Goal: Transaction & Acquisition: Purchase product/service

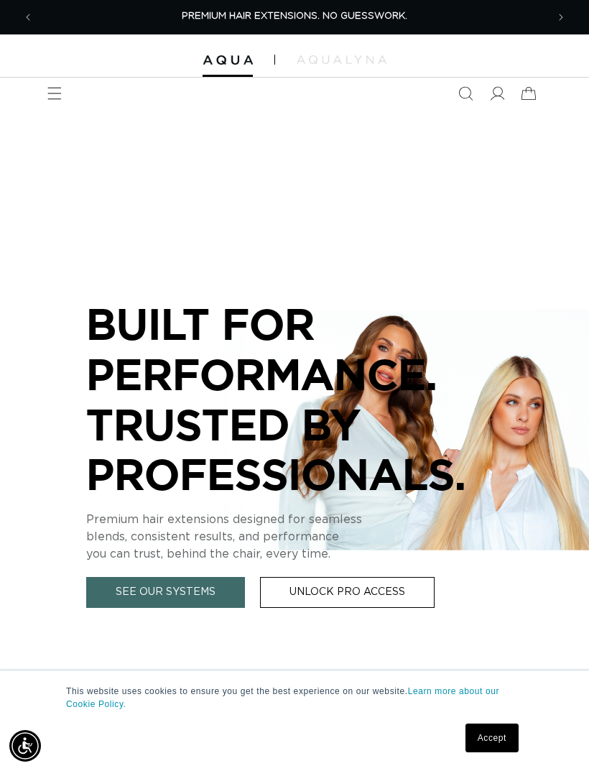
click at [506, 743] on link "Accept" at bounding box center [491, 737] width 53 height 29
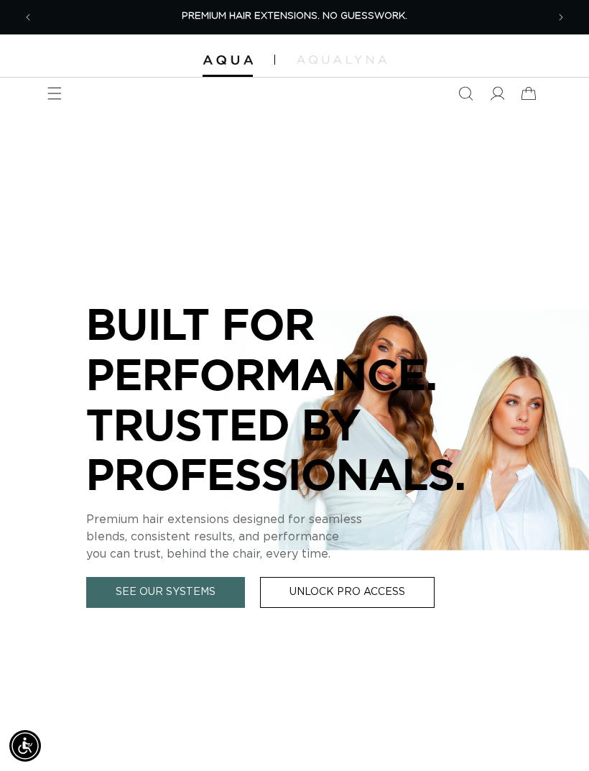
click at [61, 101] on span "Menu" at bounding box center [55, 94] width 32 height 32
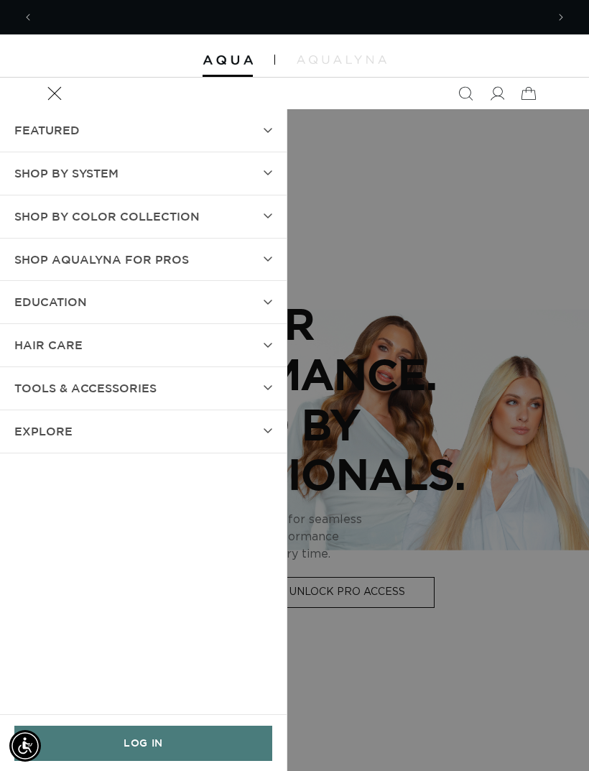
click at [73, 167] on span "SHOP BY SYSTEM" at bounding box center [66, 173] width 104 height 21
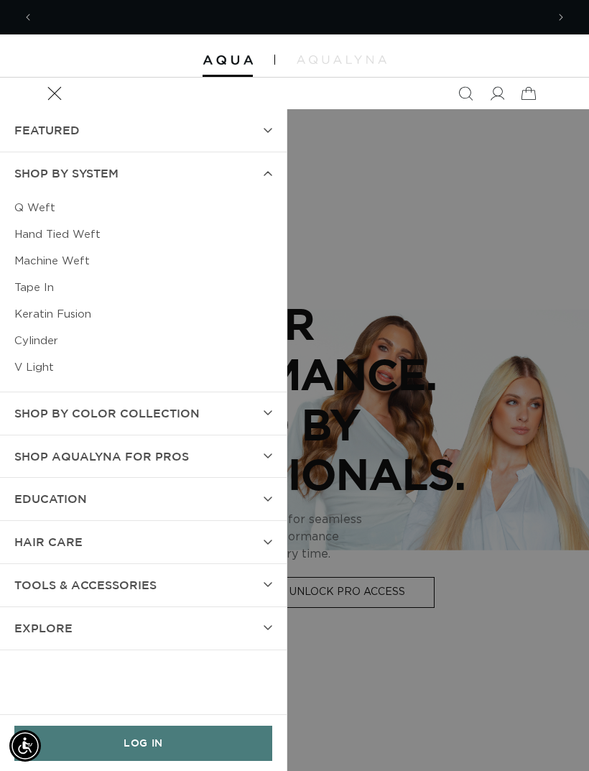
scroll to position [0, 513]
click at [40, 256] on link "Machine Weft" at bounding box center [143, 261] width 258 height 27
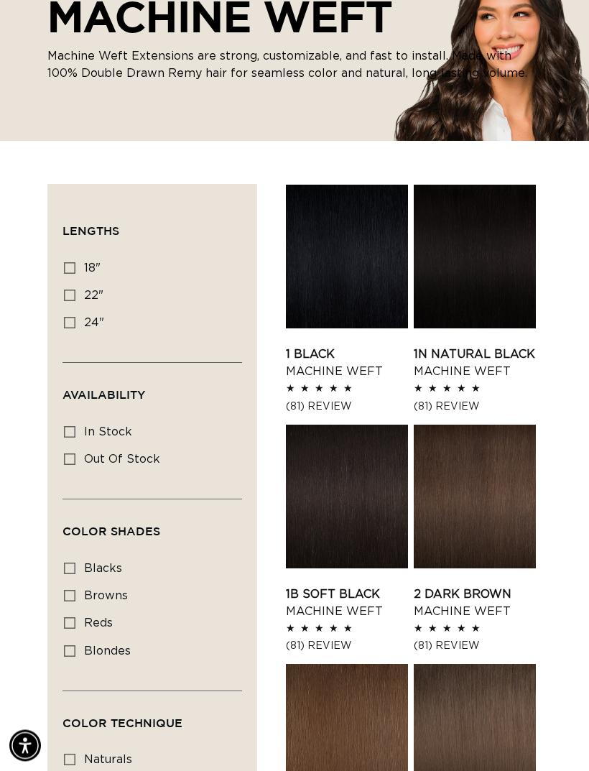
scroll to position [170, 0]
click at [65, 289] on icon at bounding box center [69, 294] width 11 height 11
click at [65, 289] on input "22" 22" (33 products)" at bounding box center [69, 294] width 11 height 11
checkbox input "true"
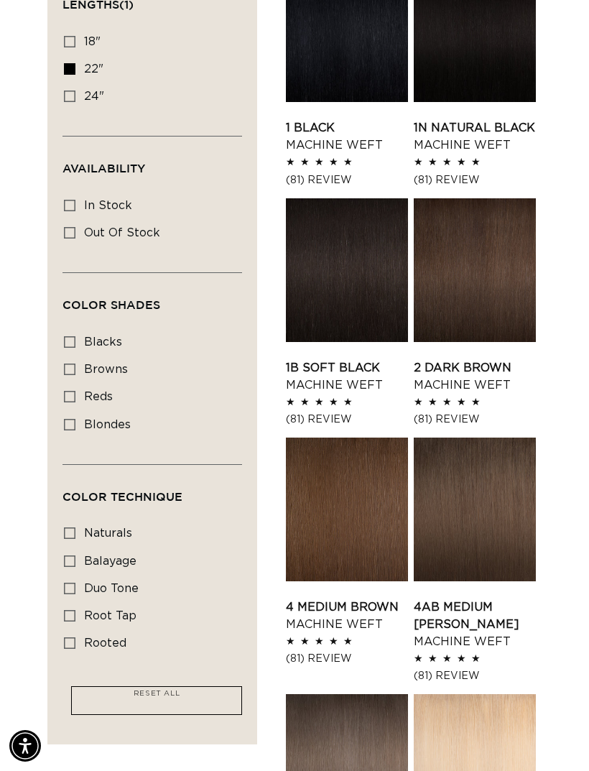
click at [60, 422] on div "Filter: Lengths (1) Lengths 18" 18" (41 products) 22" 22" (33 products) 24" Ava…" at bounding box center [152, 351] width 210 height 787
click at [78, 430] on label "blondes blondes (18 products)" at bounding box center [148, 425] width 168 height 27
click at [75, 430] on input "blondes blondes (18 products)" at bounding box center [69, 424] width 11 height 11
checkbox input "true"
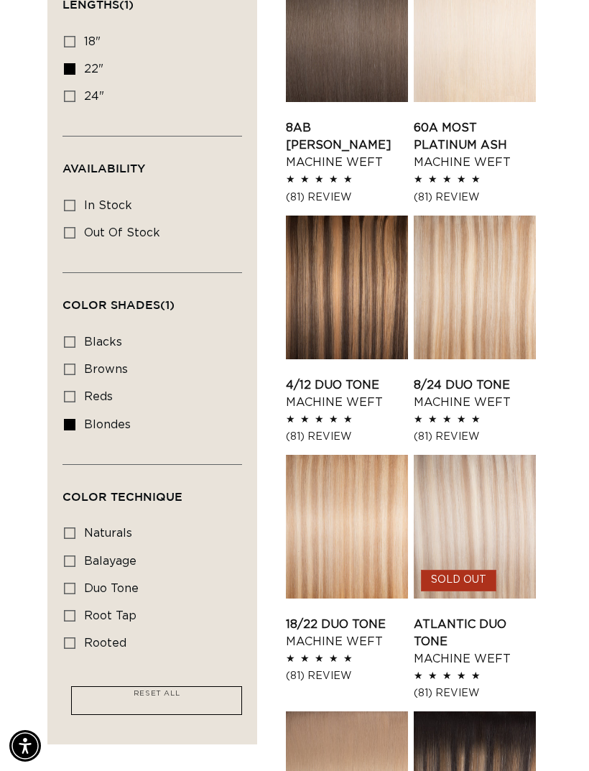
scroll to position [0, 513]
click at [71, 527] on icon at bounding box center [69, 532] width 11 height 11
click at [71, 527] on input "naturals naturals (2 products)" at bounding box center [69, 532] width 11 height 11
checkbox input "true"
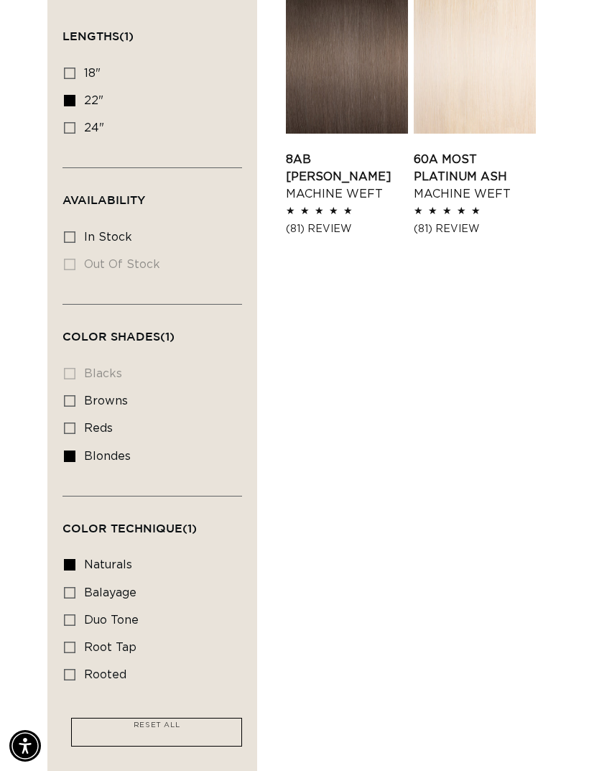
click at [71, 543] on summary "Color Technique (1)" at bounding box center [152, 522] width 180 height 52
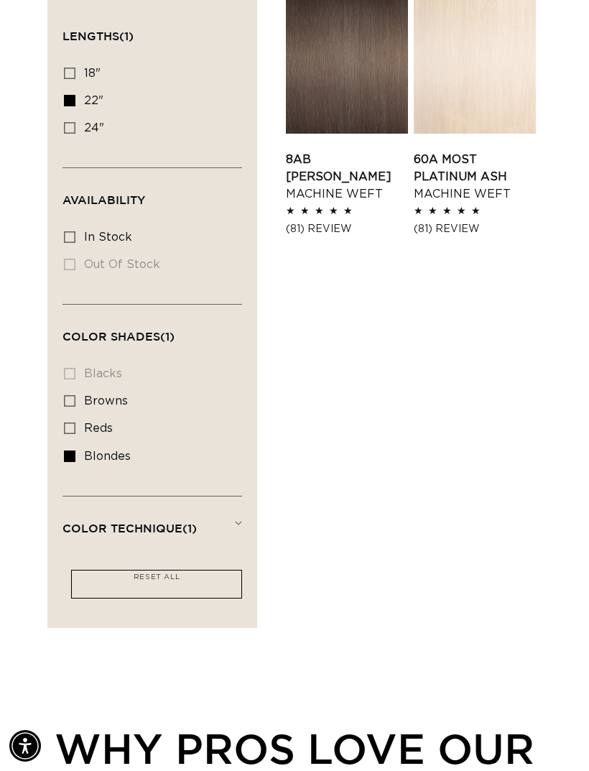
click at [103, 524] on span "Color Technique (1)" at bounding box center [129, 528] width 134 height 13
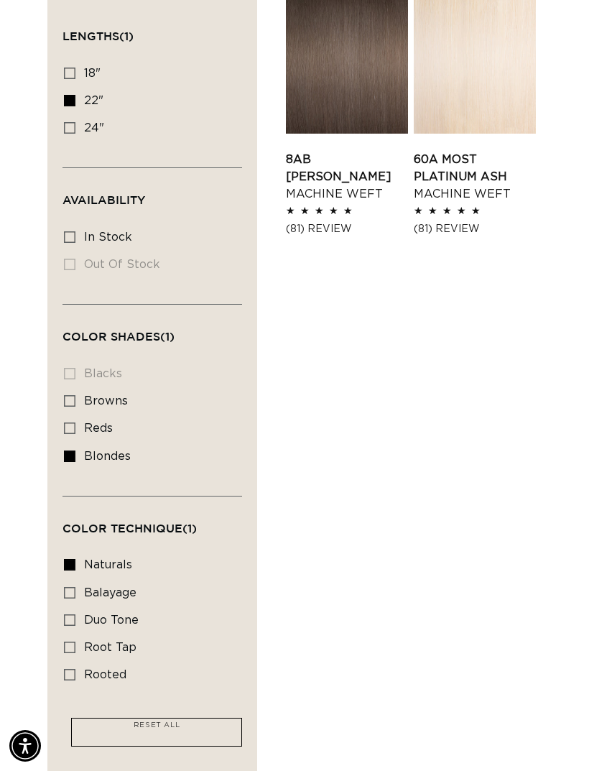
click at [68, 560] on rect at bounding box center [70, 565] width 10 height 10
click at [68, 559] on input "naturals naturals (2 products)" at bounding box center [69, 564] width 11 height 11
checkbox input "false"
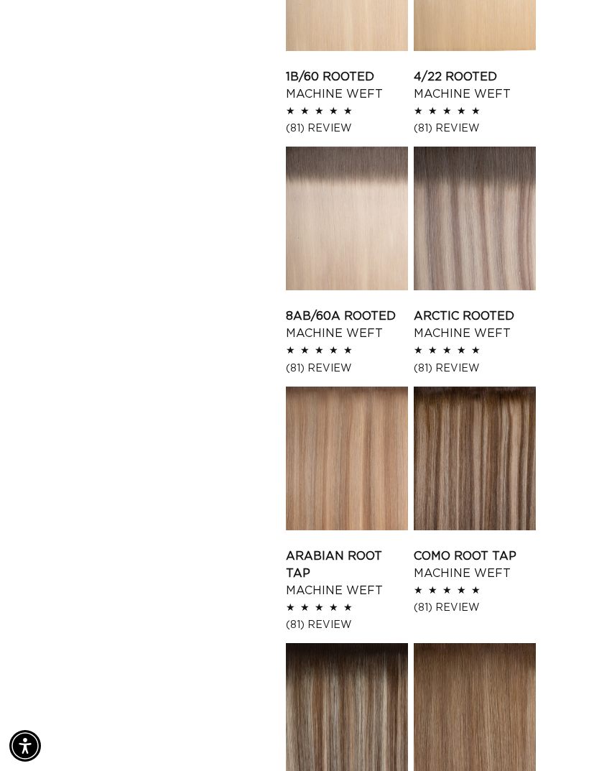
scroll to position [1379, 0]
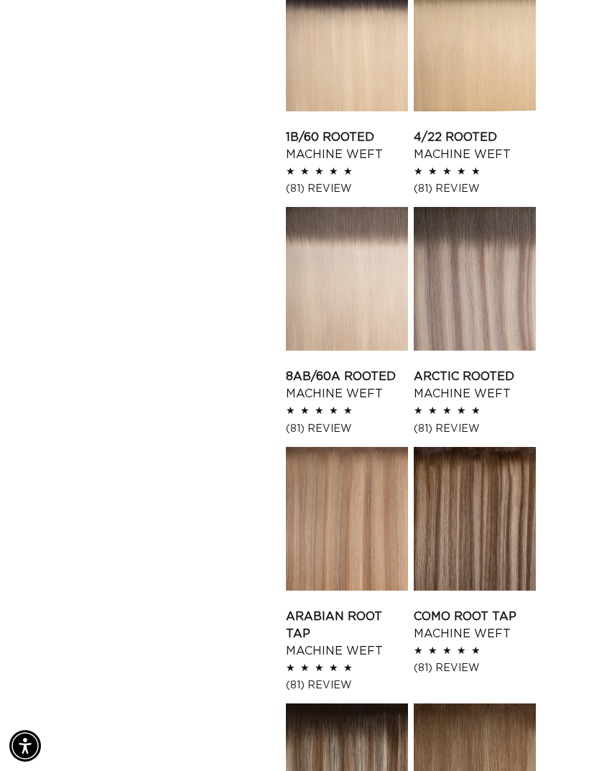
click at [365, 368] on link "8AB/60A Rooted Machine Weft" at bounding box center [347, 385] width 122 height 34
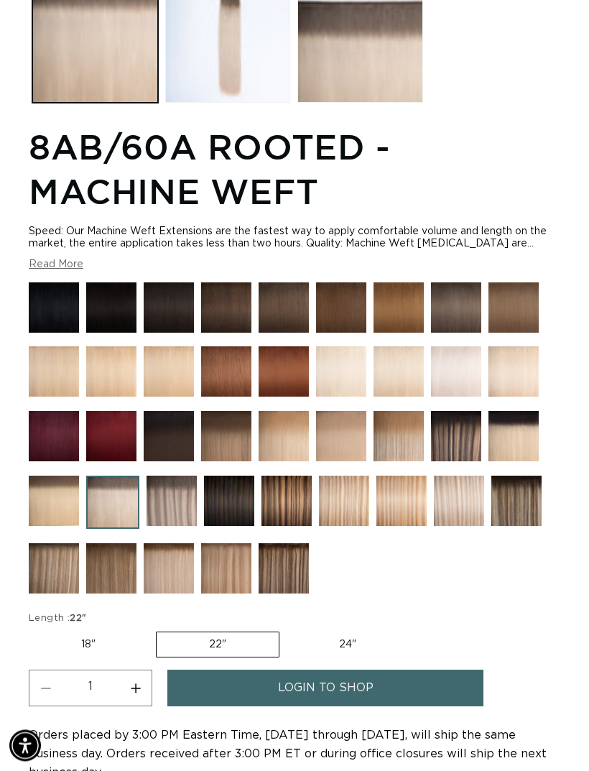
scroll to position [733, 0]
